Goal: Transaction & Acquisition: Purchase product/service

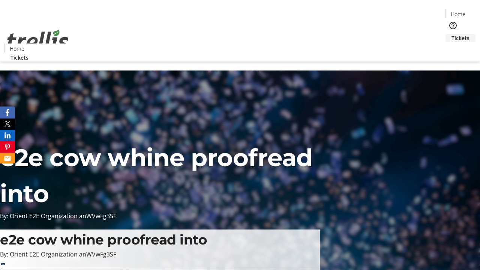
click at [451, 34] on span "Tickets" at bounding box center [460, 38] width 18 height 8
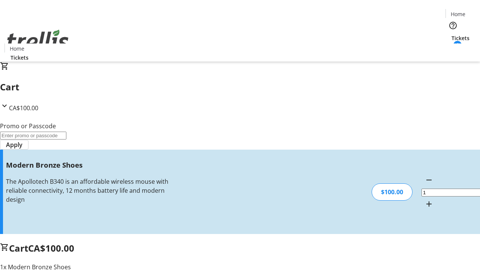
type input "FREE"
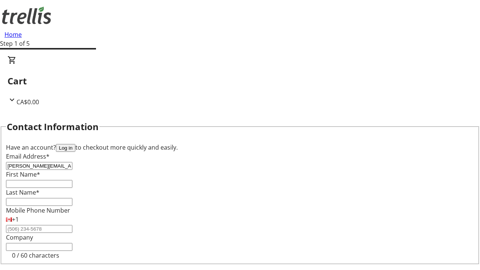
type input "[PERSON_NAME][EMAIL_ADDRESS][DOMAIN_NAME]"
type input "[PERSON_NAME]"
